Goal: Task Accomplishment & Management: Manage account settings

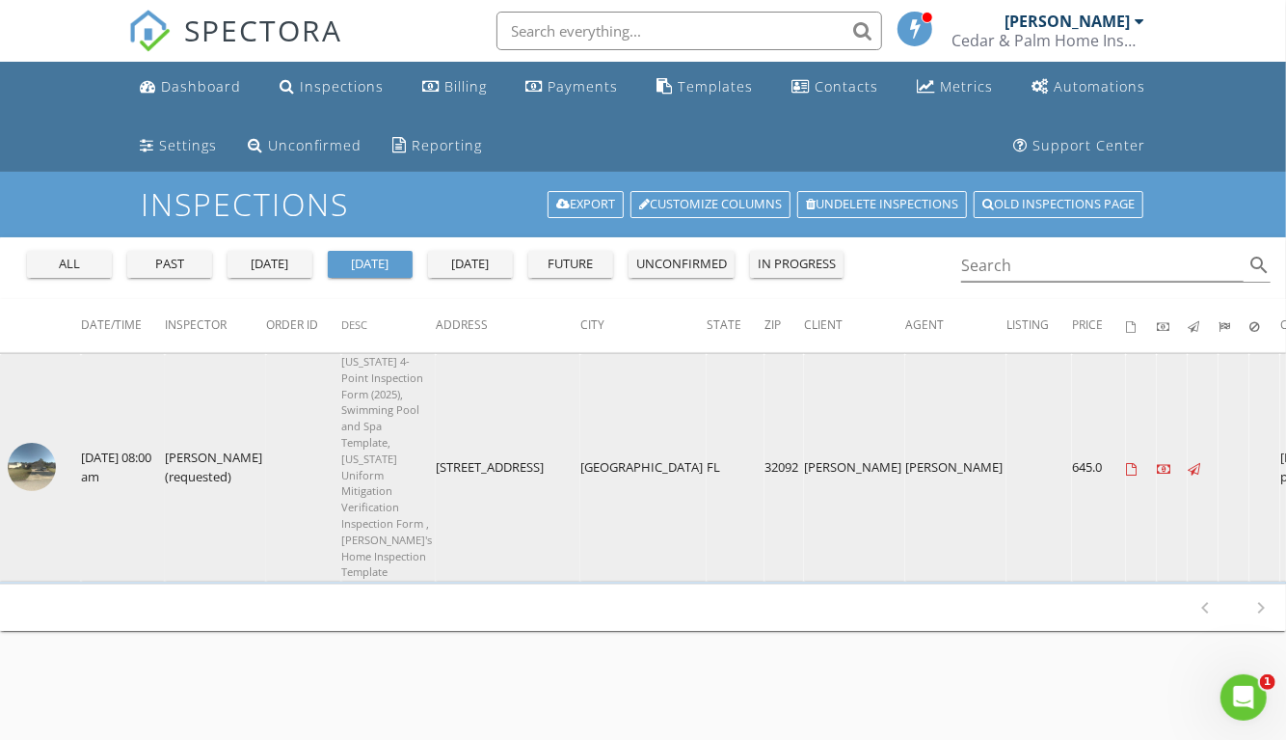
click at [43, 491] on img at bounding box center [32, 467] width 48 height 48
click at [20, 491] on img at bounding box center [32, 467] width 48 height 48
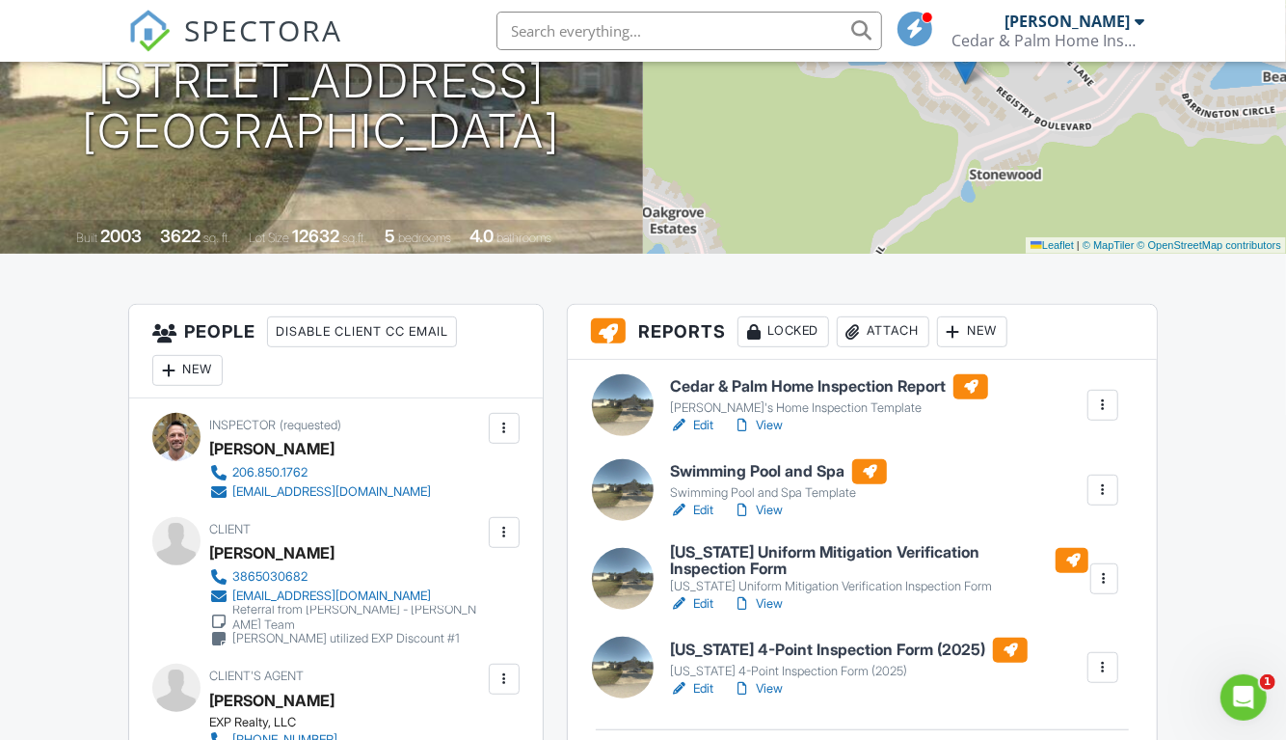
click at [700, 376] on h6 "Cedar & Palm Home Inspection Report" at bounding box center [829, 386] width 318 height 25
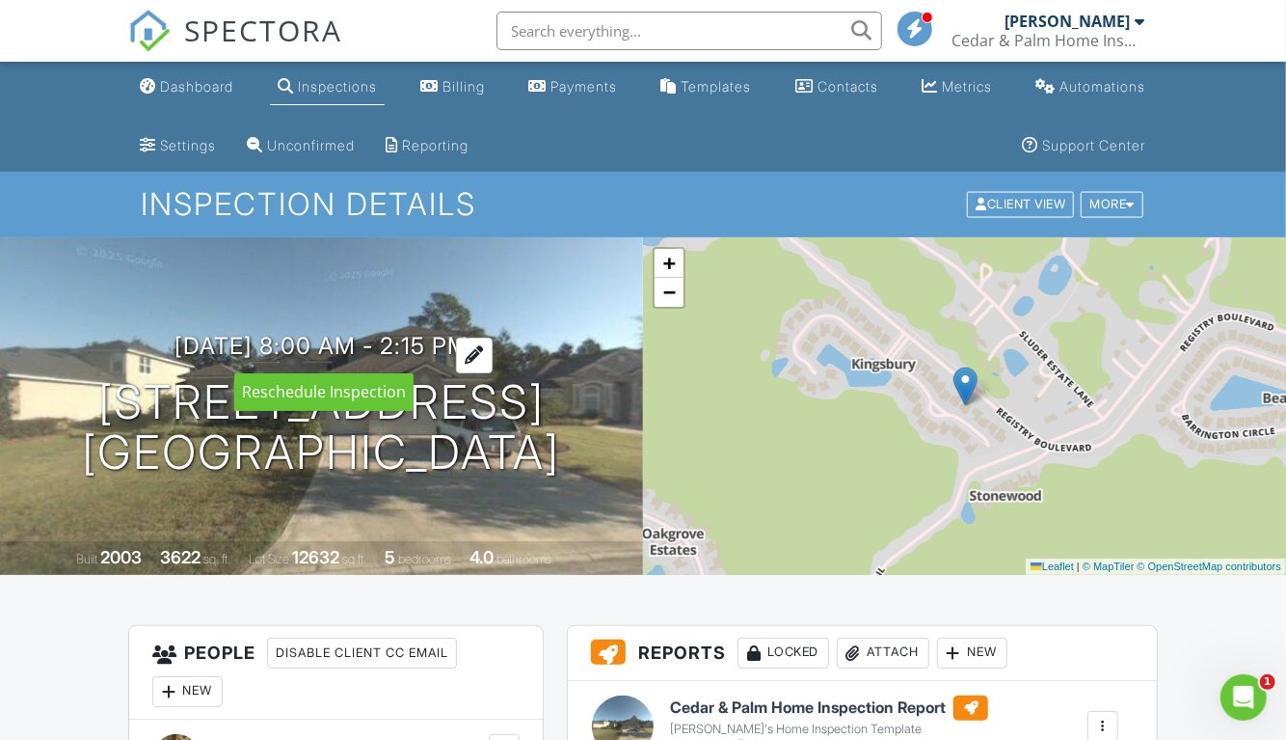
click at [453, 353] on h3 "08/27/2025 8:00 am - 2:15 pm" at bounding box center [322, 346] width 294 height 26
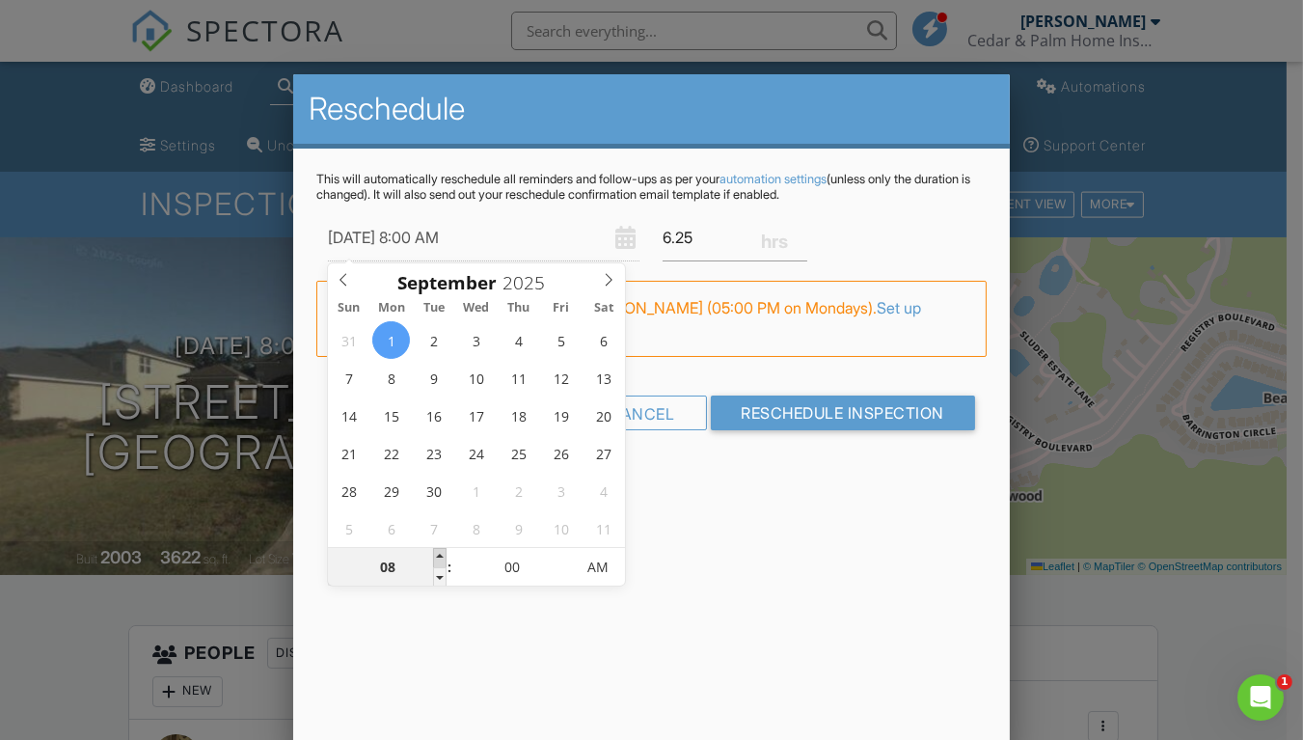
type input "09/01/2025 9:00 AM"
type input "09"
click at [438, 556] on span at bounding box center [439, 557] width 13 height 19
type input "09/01/2025 10:00 AM"
type input "10"
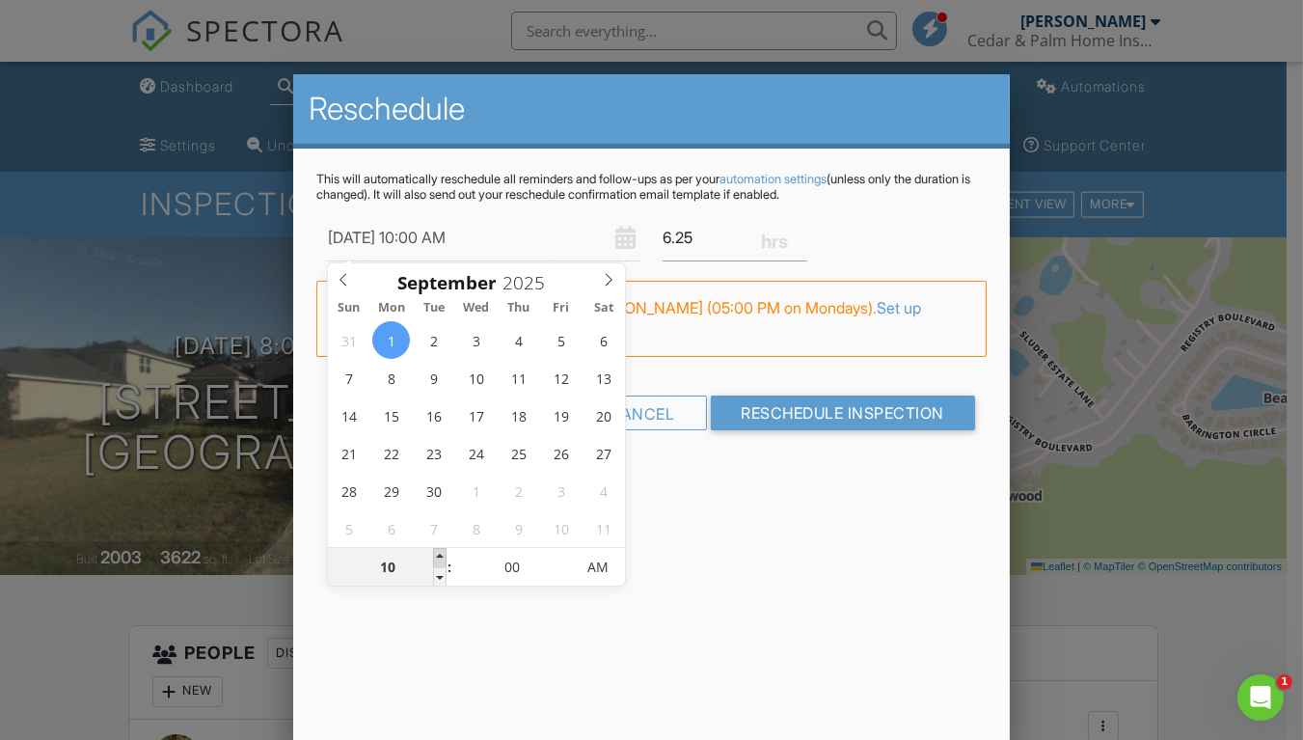
click at [438, 556] on span at bounding box center [439, 557] width 13 height 19
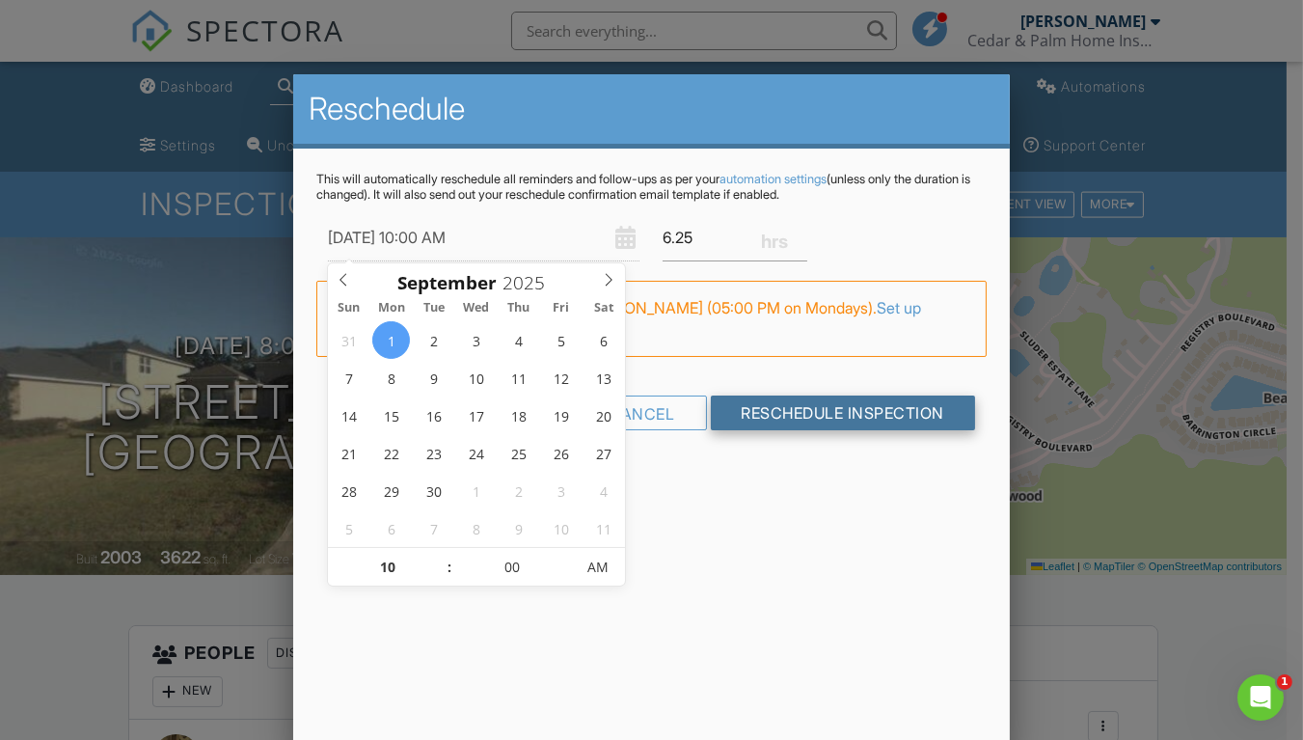
click at [791, 420] on input "Reschedule Inspection" at bounding box center [843, 412] width 265 height 35
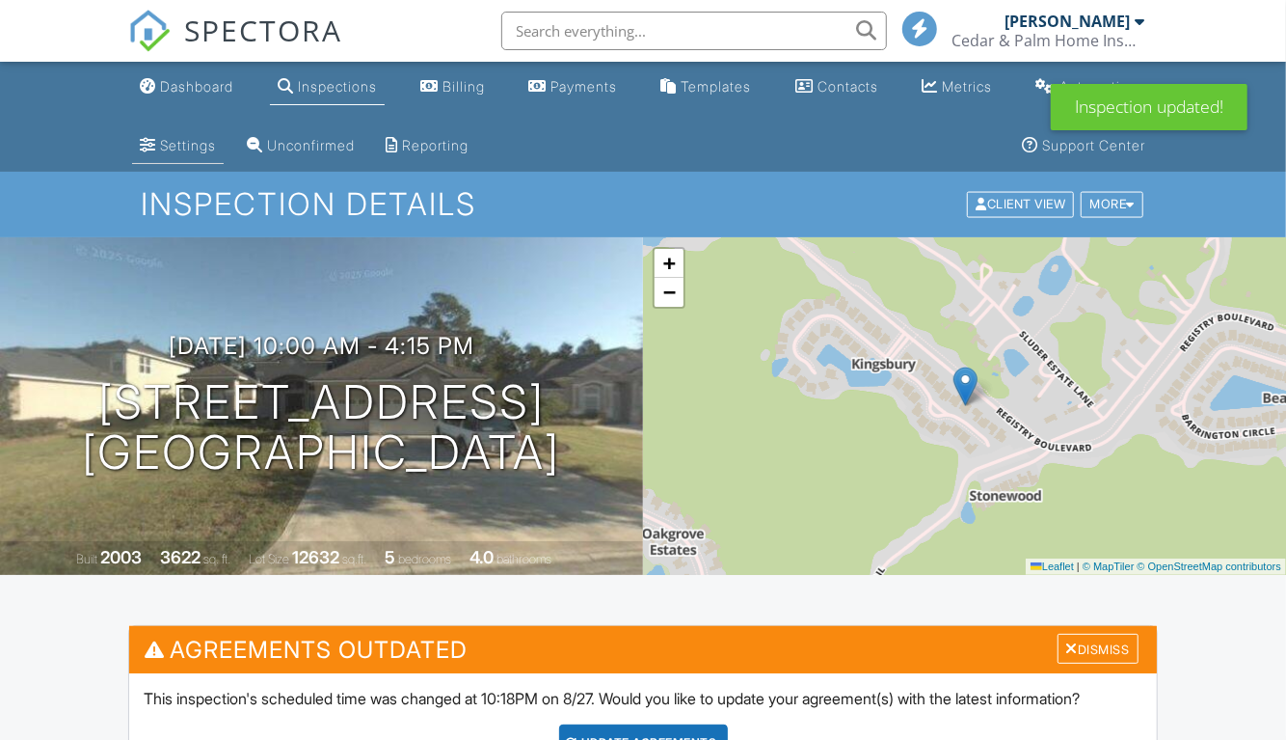
click at [185, 142] on div "Settings" at bounding box center [188, 145] width 56 height 16
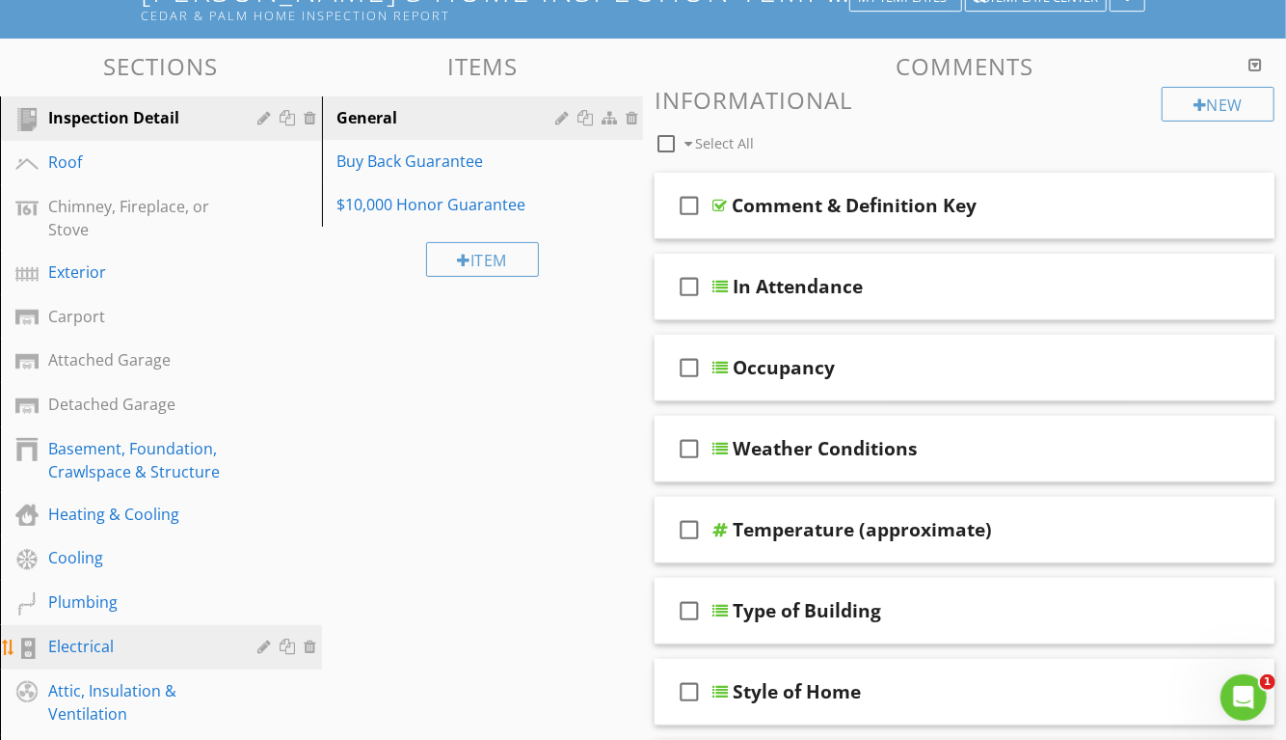
scroll to position [107, 0]
